Goal: Transaction & Acquisition: Purchase product/service

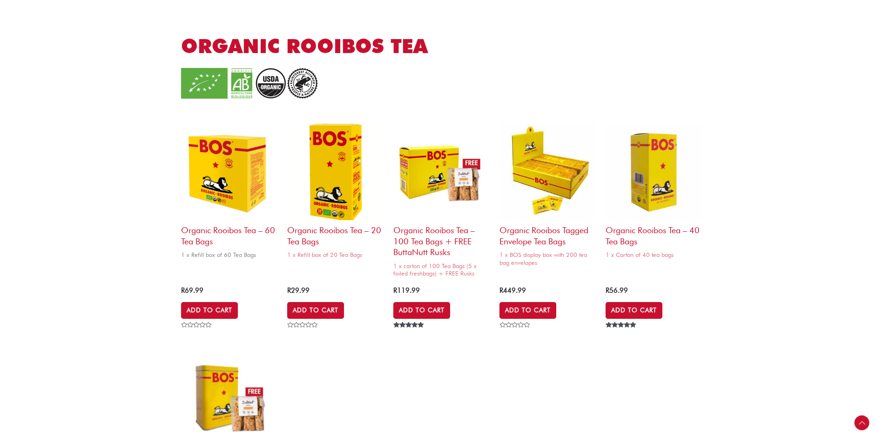
scroll to position [559, 0]
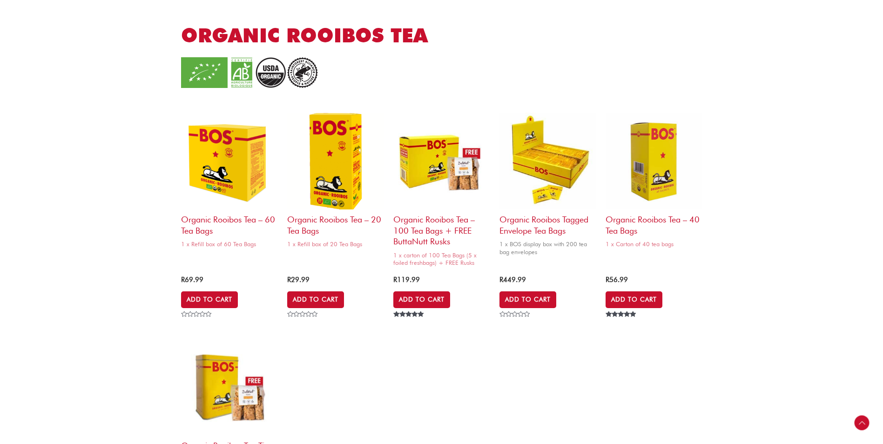
click at [545, 173] on img at bounding box center [548, 161] width 97 height 97
click at [651, 156] on img at bounding box center [654, 161] width 97 height 97
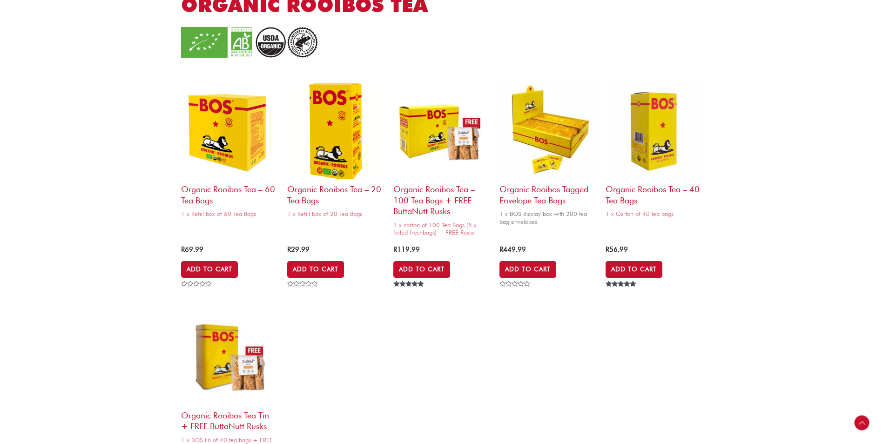
scroll to position [605, 0]
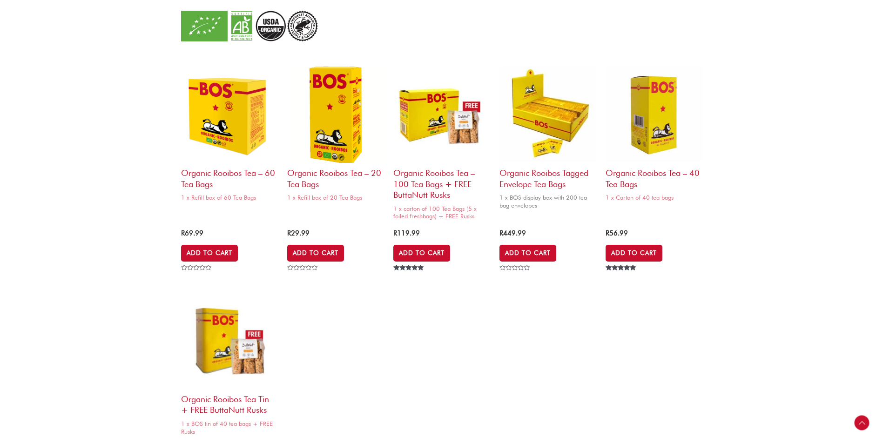
click at [547, 118] on img at bounding box center [548, 114] width 97 height 97
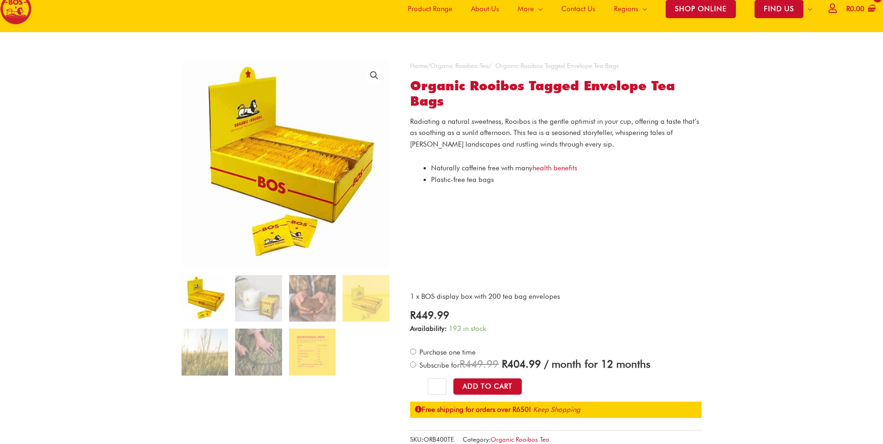
scroll to position [47, 0]
